Goal: Task Accomplishment & Management: Use online tool/utility

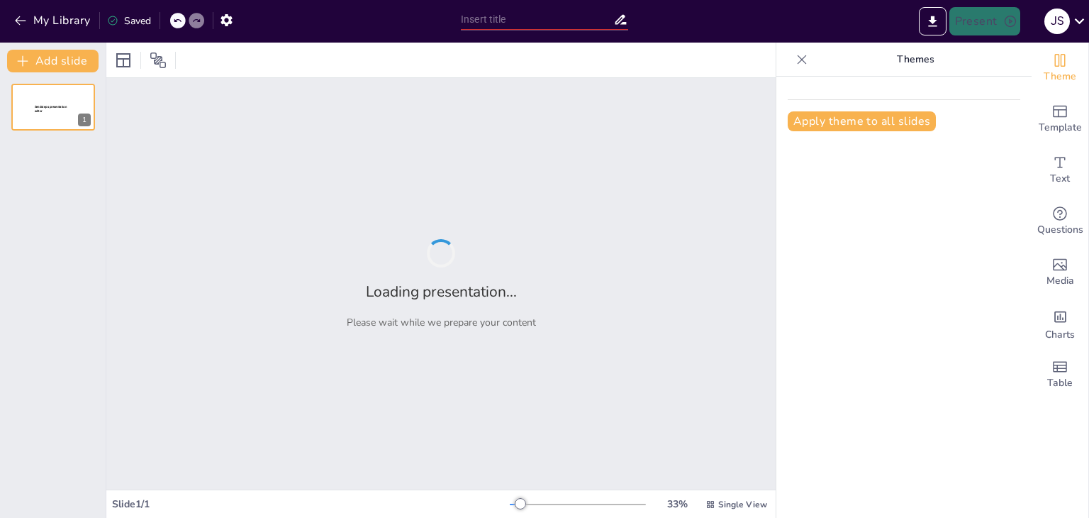
type input "La Ecología de los Animales Salvajes: Interacciones y Adaptaciones"
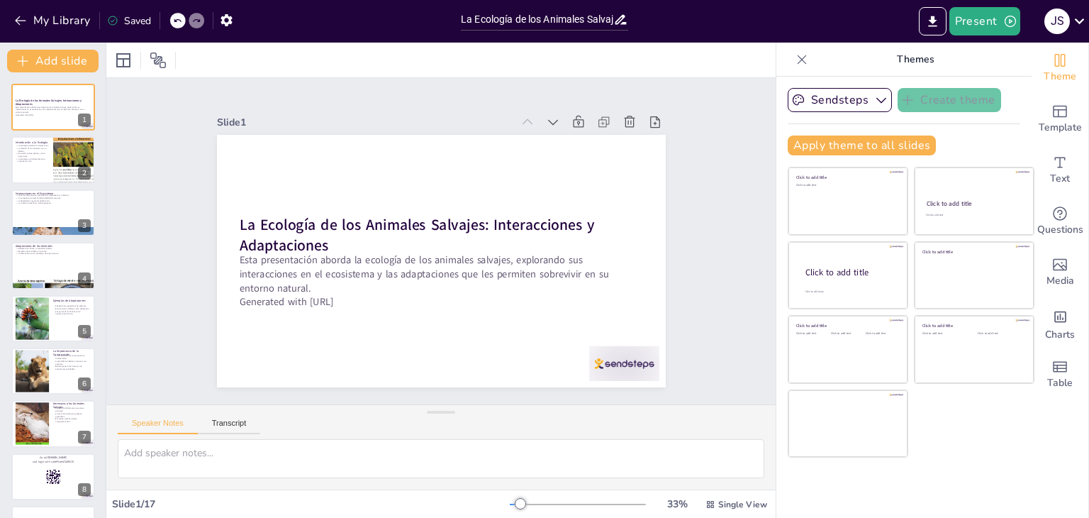
checkbox input "true"
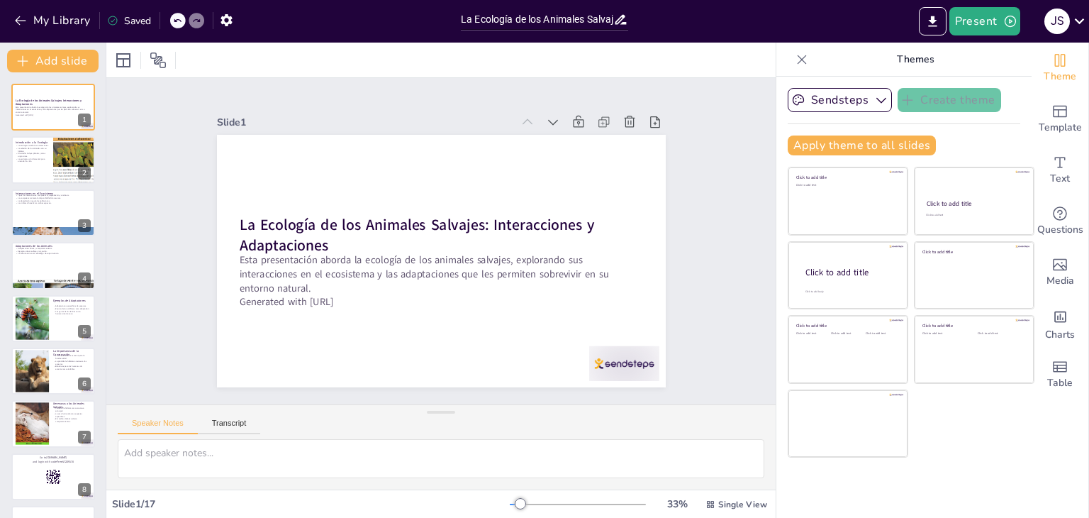
drag, startPoint x: 951, startPoint y: 1, endPoint x: 742, endPoint y: 45, distance: 213.9
click at [742, 45] on div at bounding box center [440, 60] width 669 height 35
click at [935, 23] on icon "Export to PowerPoint" at bounding box center [932, 21] width 15 height 15
checkbox input "true"
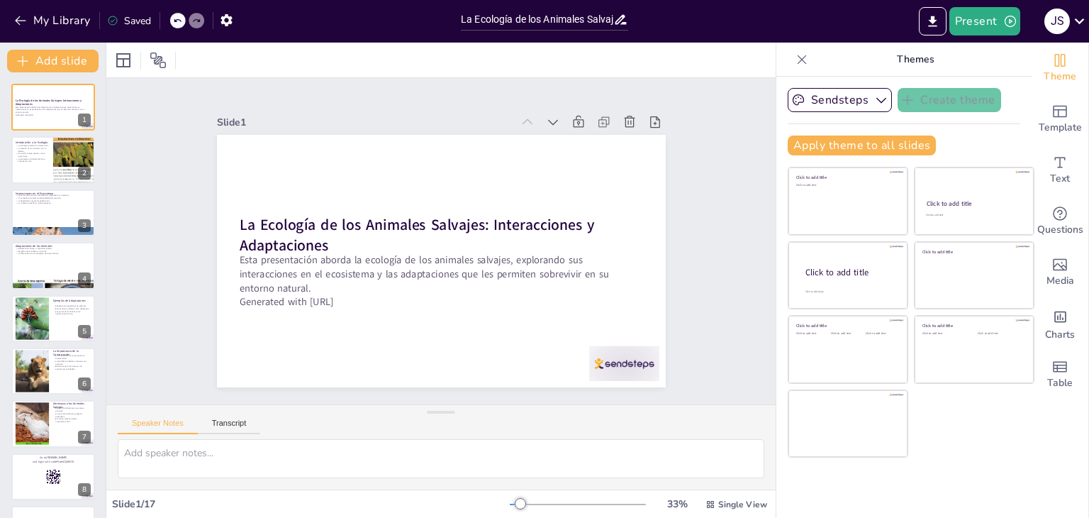
checkbox input "true"
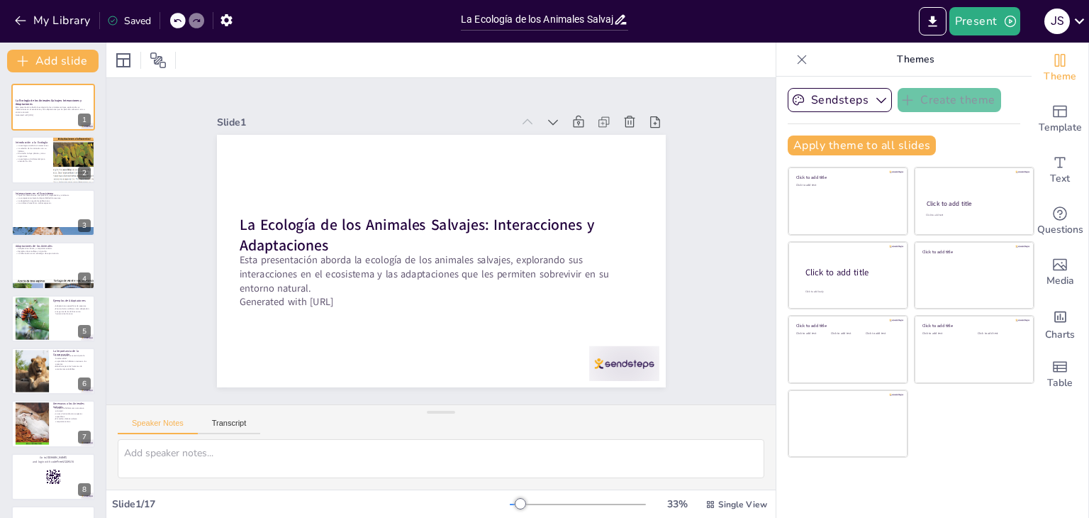
checkbox input "true"
click at [931, 26] on icon "Export to PowerPoint" at bounding box center [932, 21] width 9 height 11
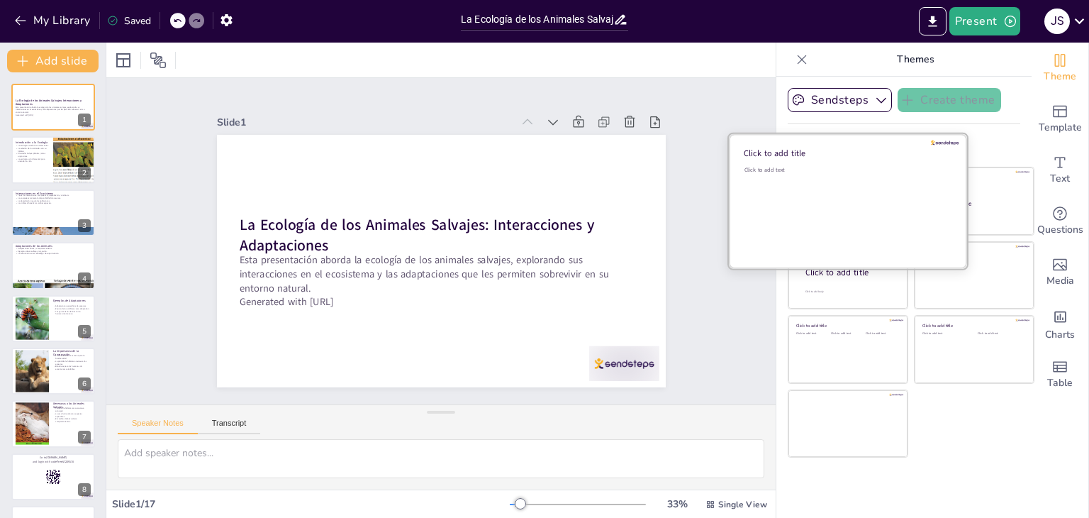
checkbox input "true"
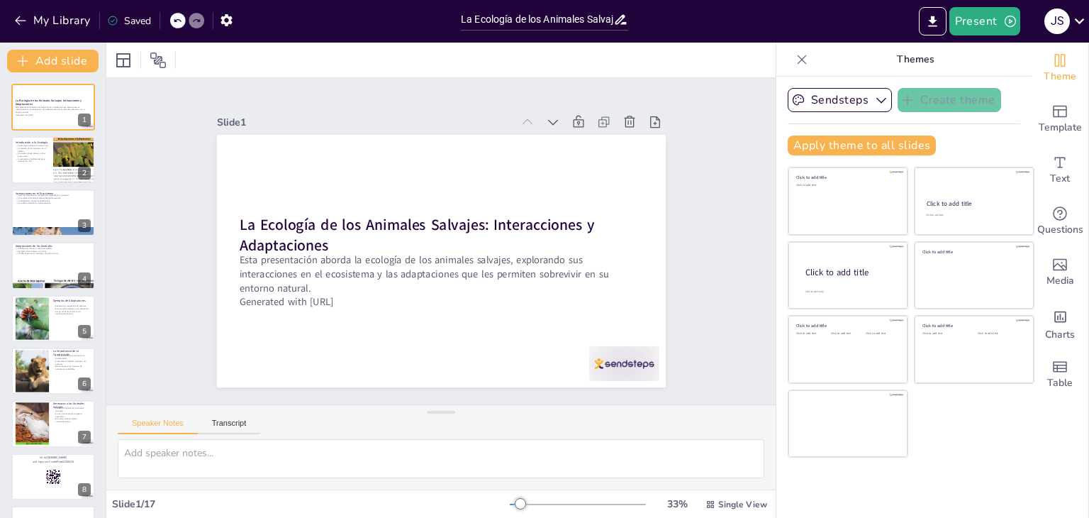
checkbox input "true"
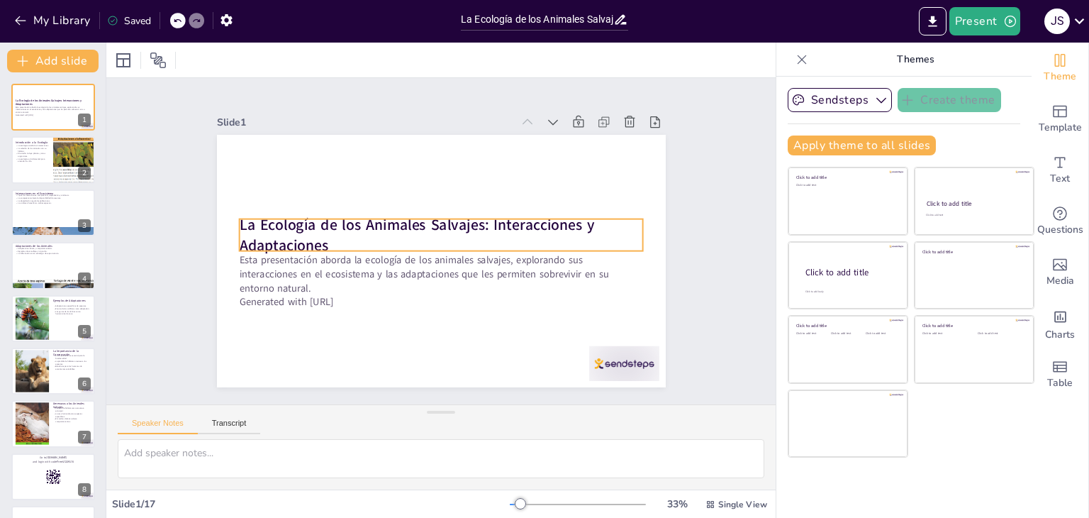
checkbox input "true"
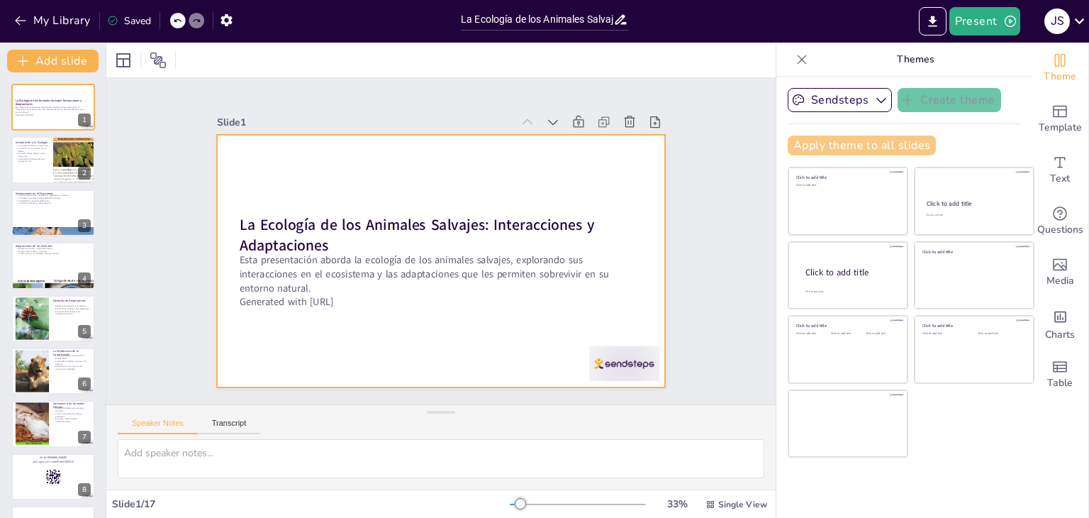
checkbox input "true"
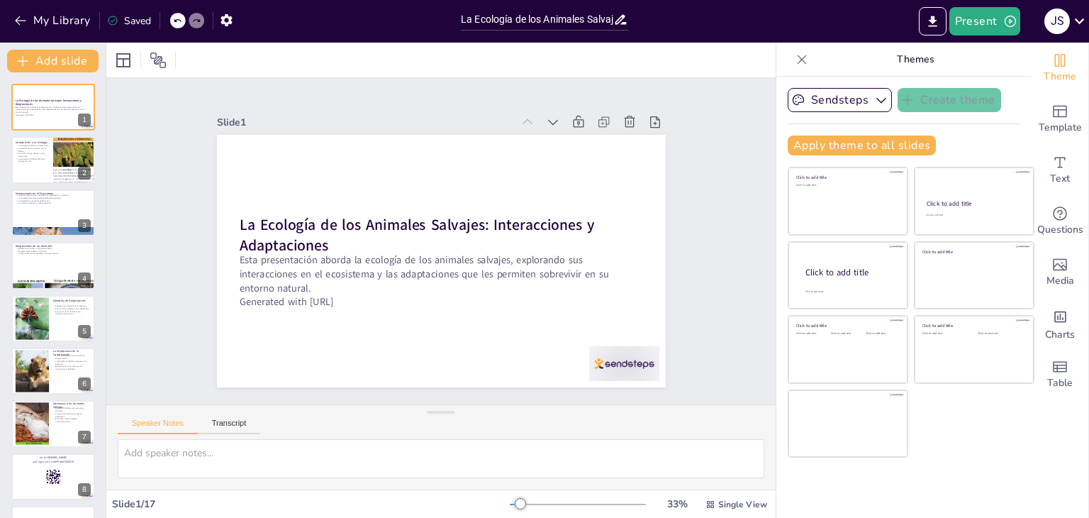
checkbox input "true"
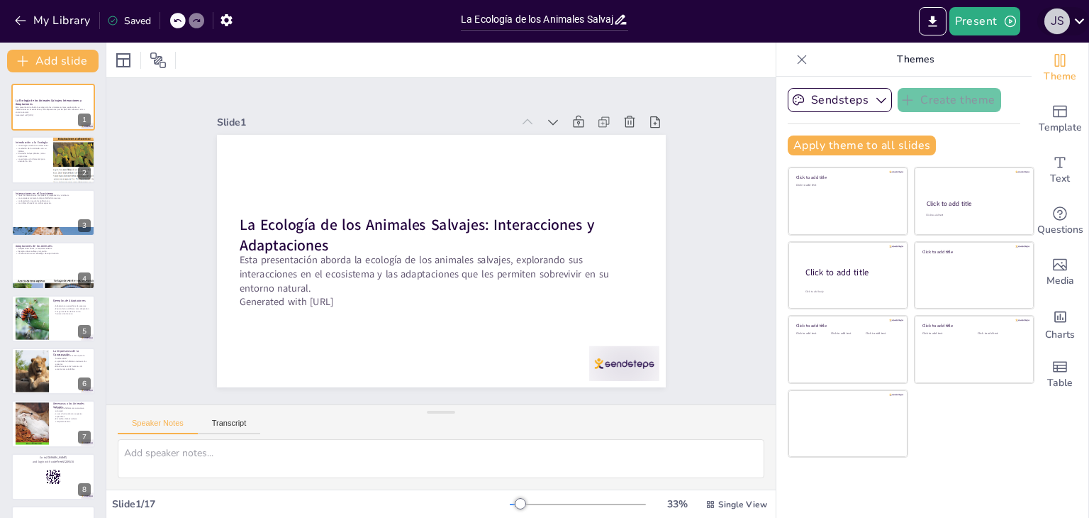
click at [1064, 28] on div "J S" at bounding box center [1058, 22] width 26 height 26
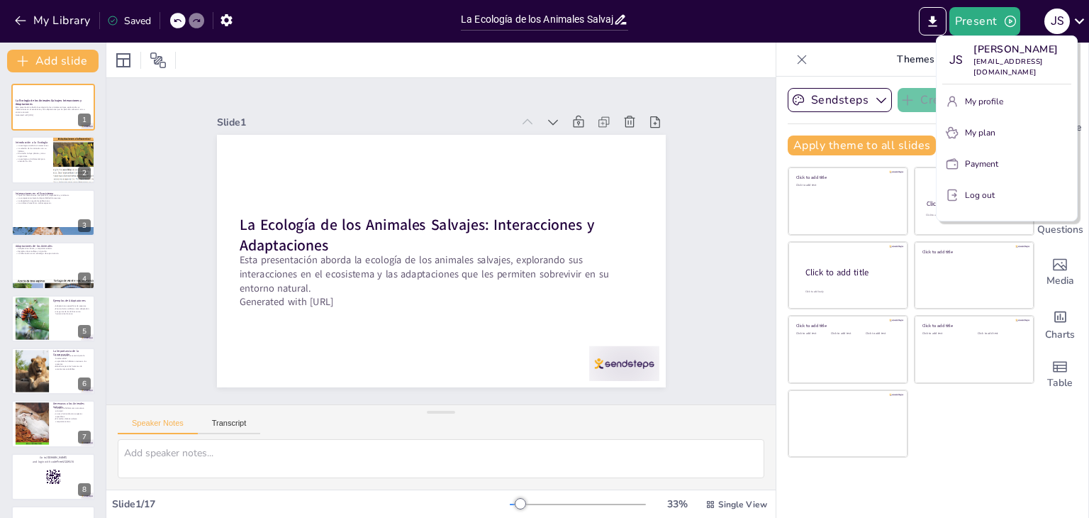
click at [226, 23] on div at bounding box center [544, 259] width 1089 height 518
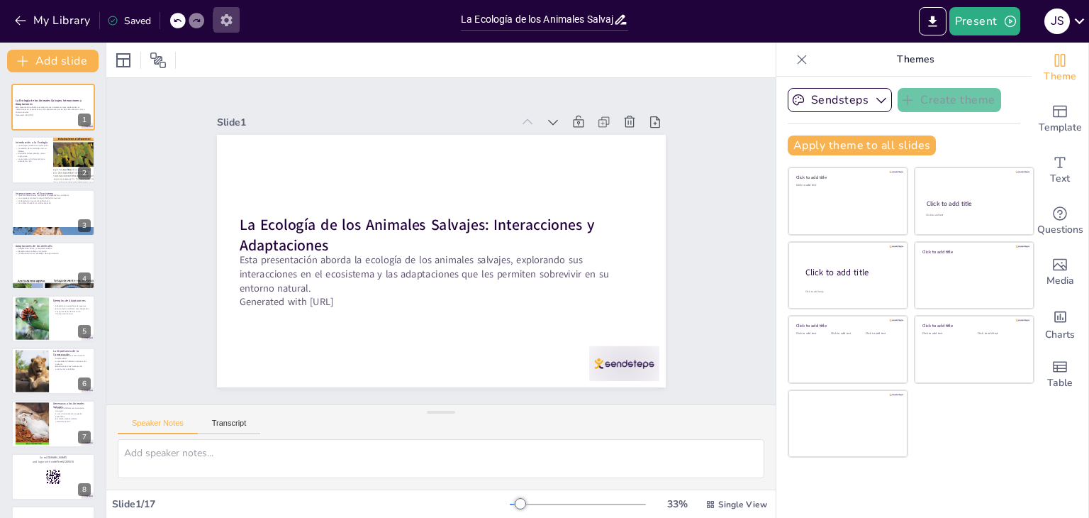
click at [229, 21] on icon "button" at bounding box center [226, 20] width 11 height 12
click at [226, 23] on icon "button" at bounding box center [226, 20] width 11 height 12
